Goal: Information Seeking & Learning: Check status

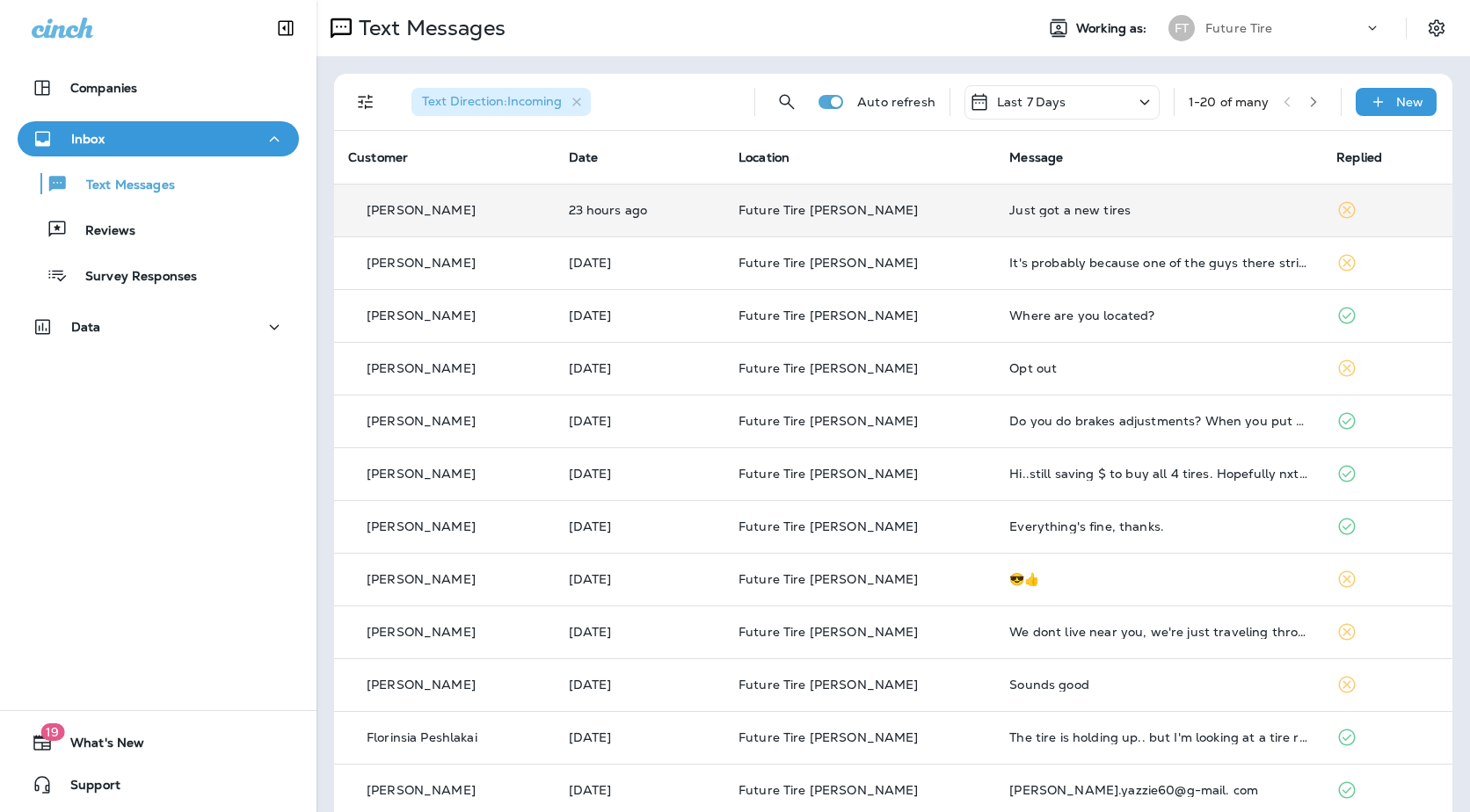
click at [885, 228] on td "Future Tire [PERSON_NAME]" at bounding box center [859, 210] width 271 height 53
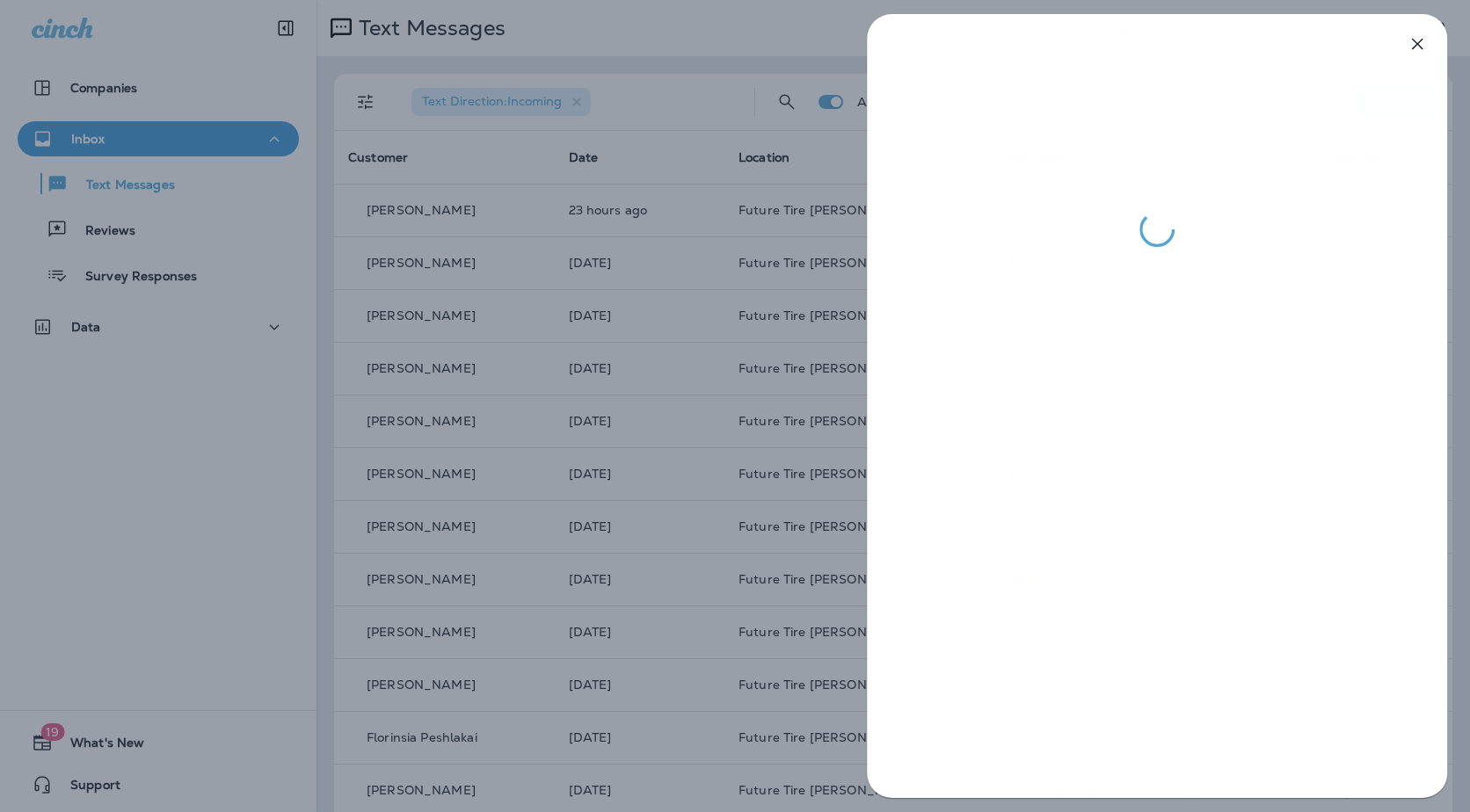
click at [704, 387] on div at bounding box center [735, 406] width 1470 height 812
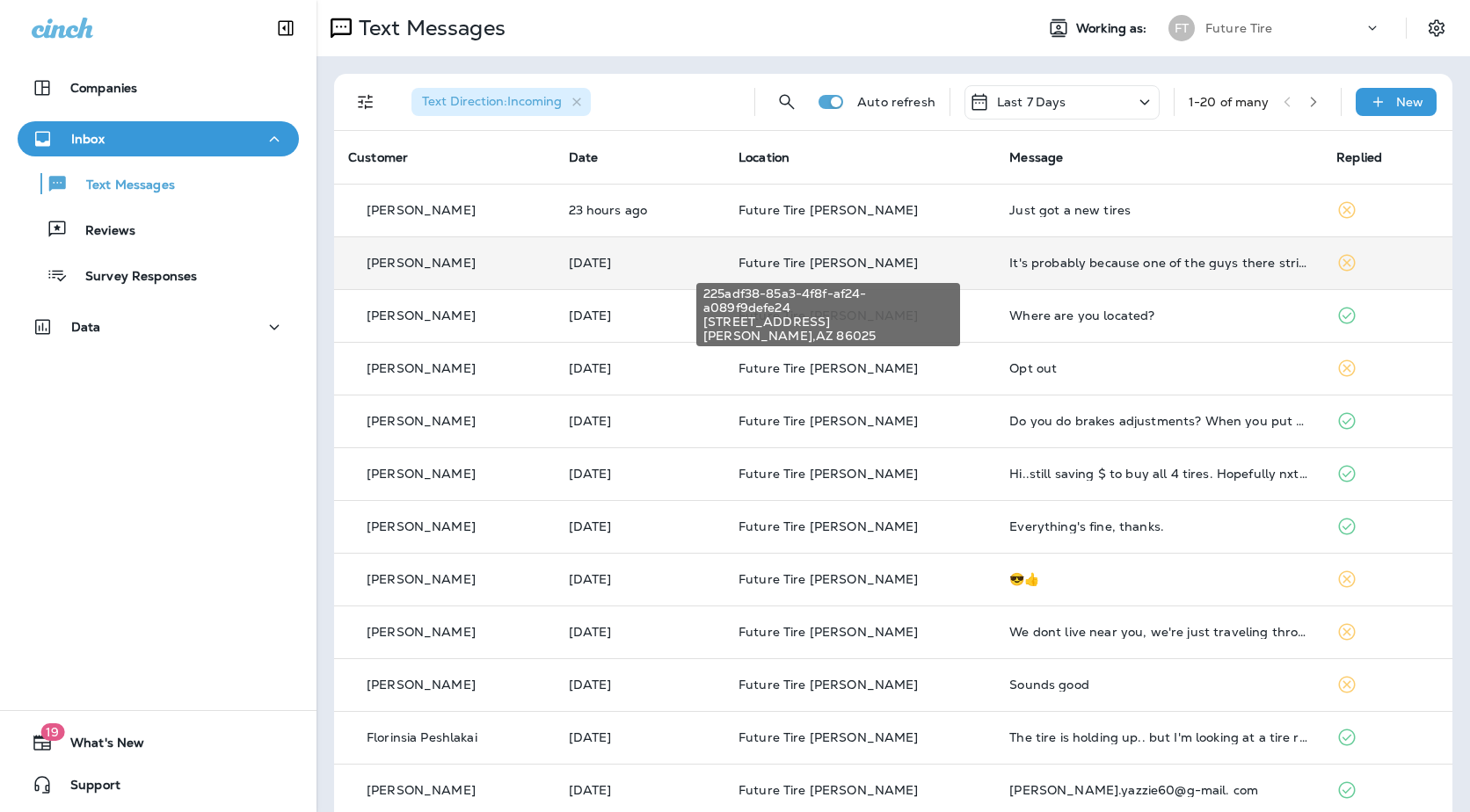
click at [863, 263] on span "Future Tire [PERSON_NAME]" at bounding box center [828, 263] width 180 height 15
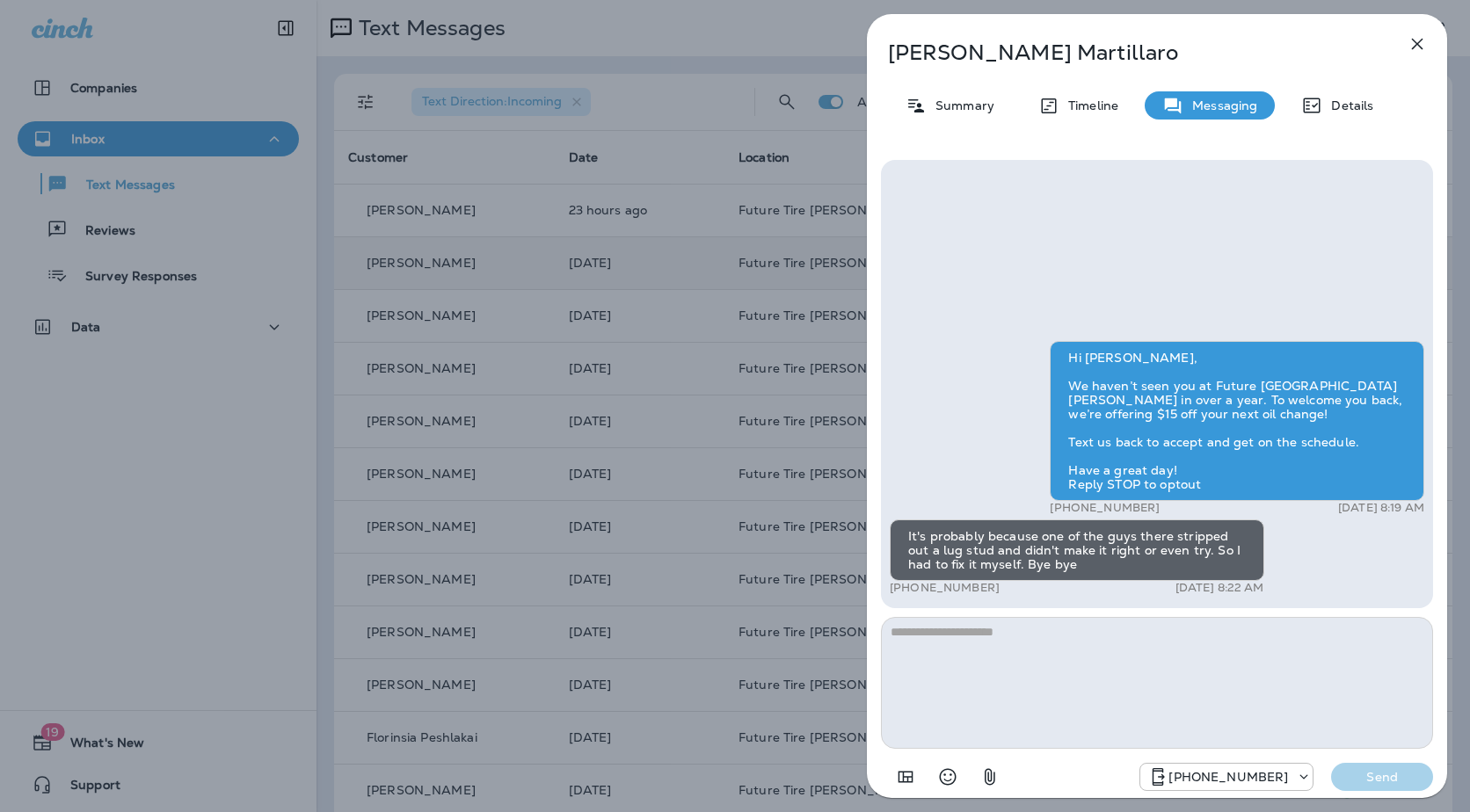
click at [737, 488] on div "[PERSON_NAME] Summary Timeline Messaging Details Hi [PERSON_NAME], We haven’t s…" at bounding box center [735, 406] width 1470 height 812
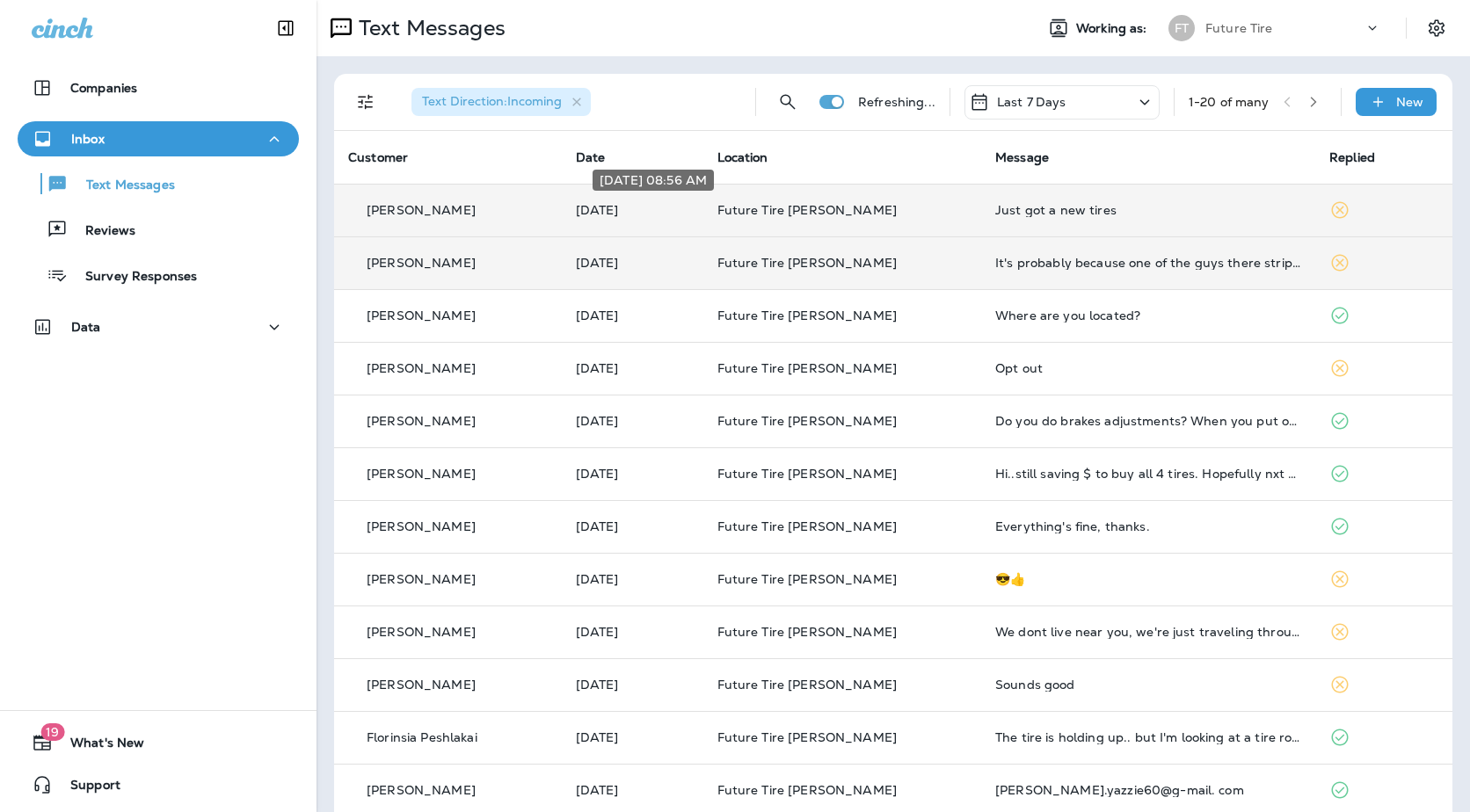
click at [636, 217] on p "[DATE]" at bounding box center [632, 210] width 114 height 14
